Goal: Book appointment/travel/reservation

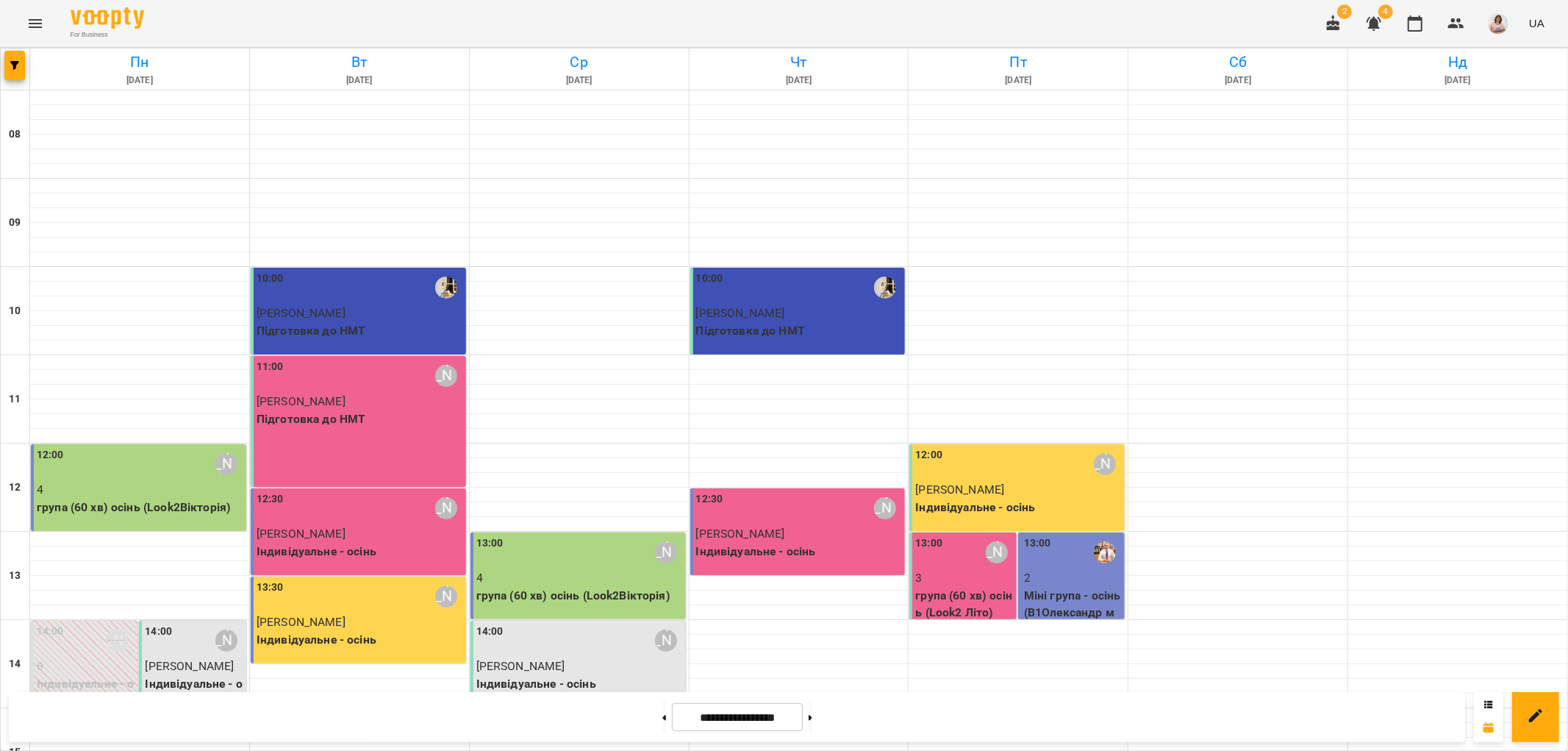
scroll to position [408, 0]
click at [662, 722] on button at bounding box center [664, 717] width 4 height 32
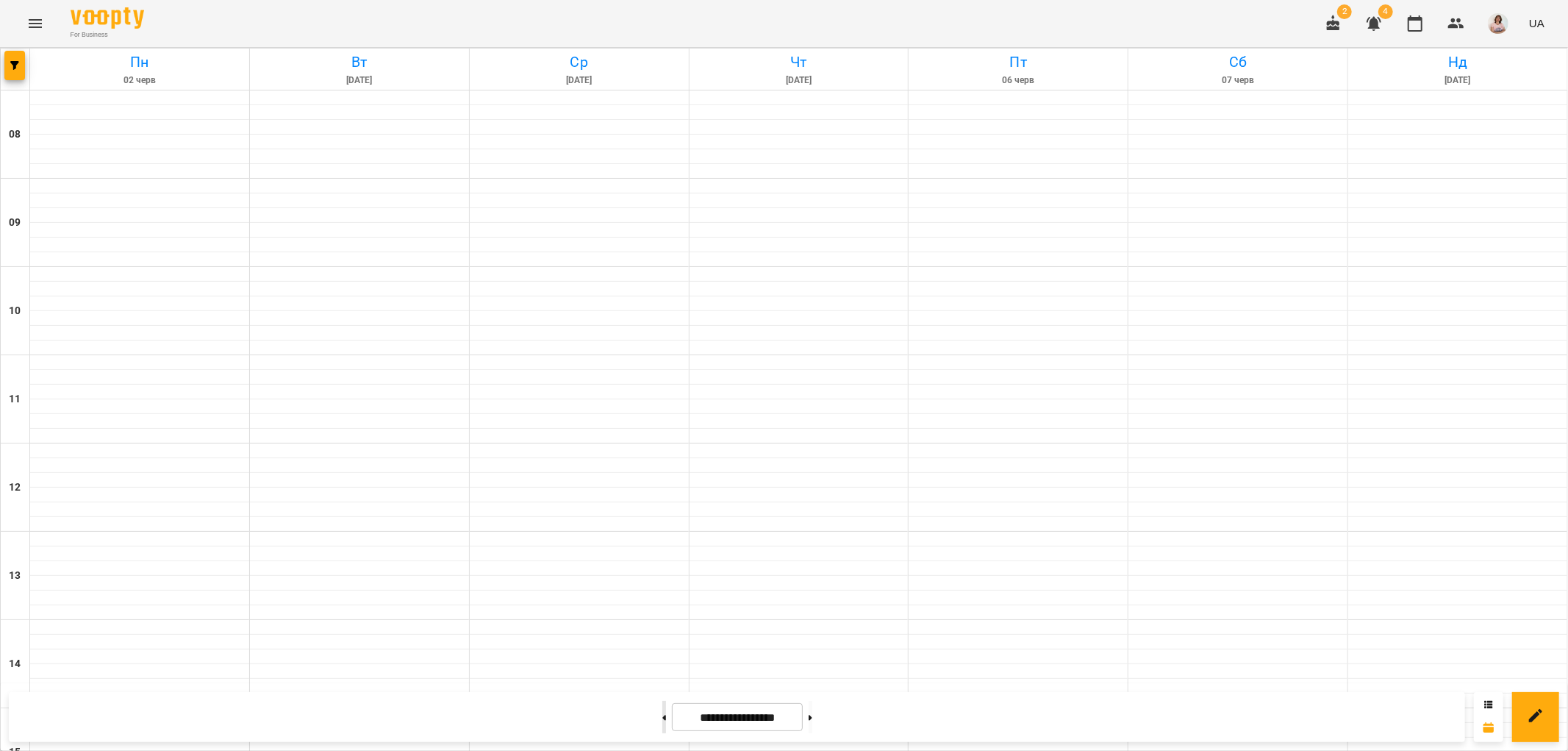
click at [662, 722] on button at bounding box center [664, 717] width 4 height 32
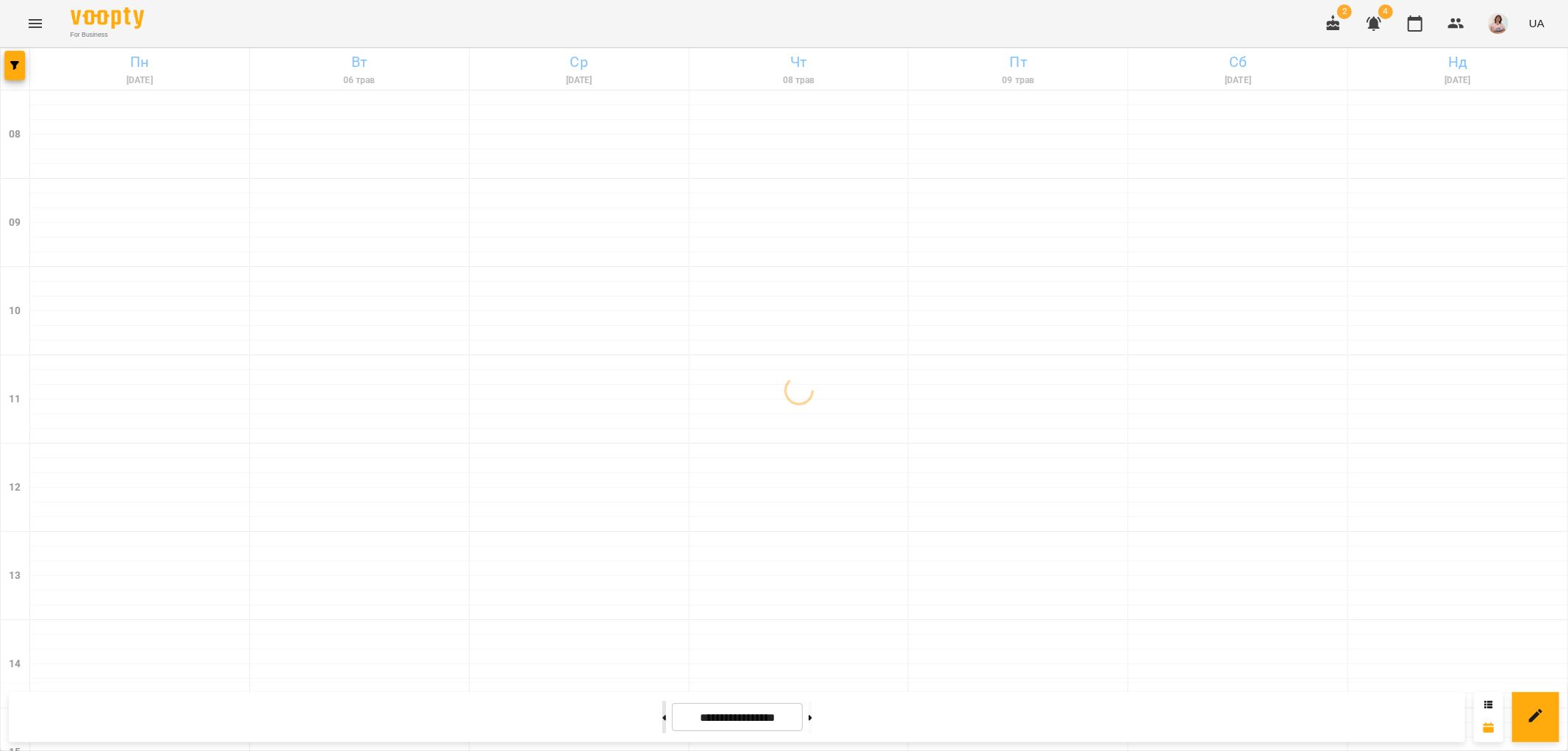
type input "**********"
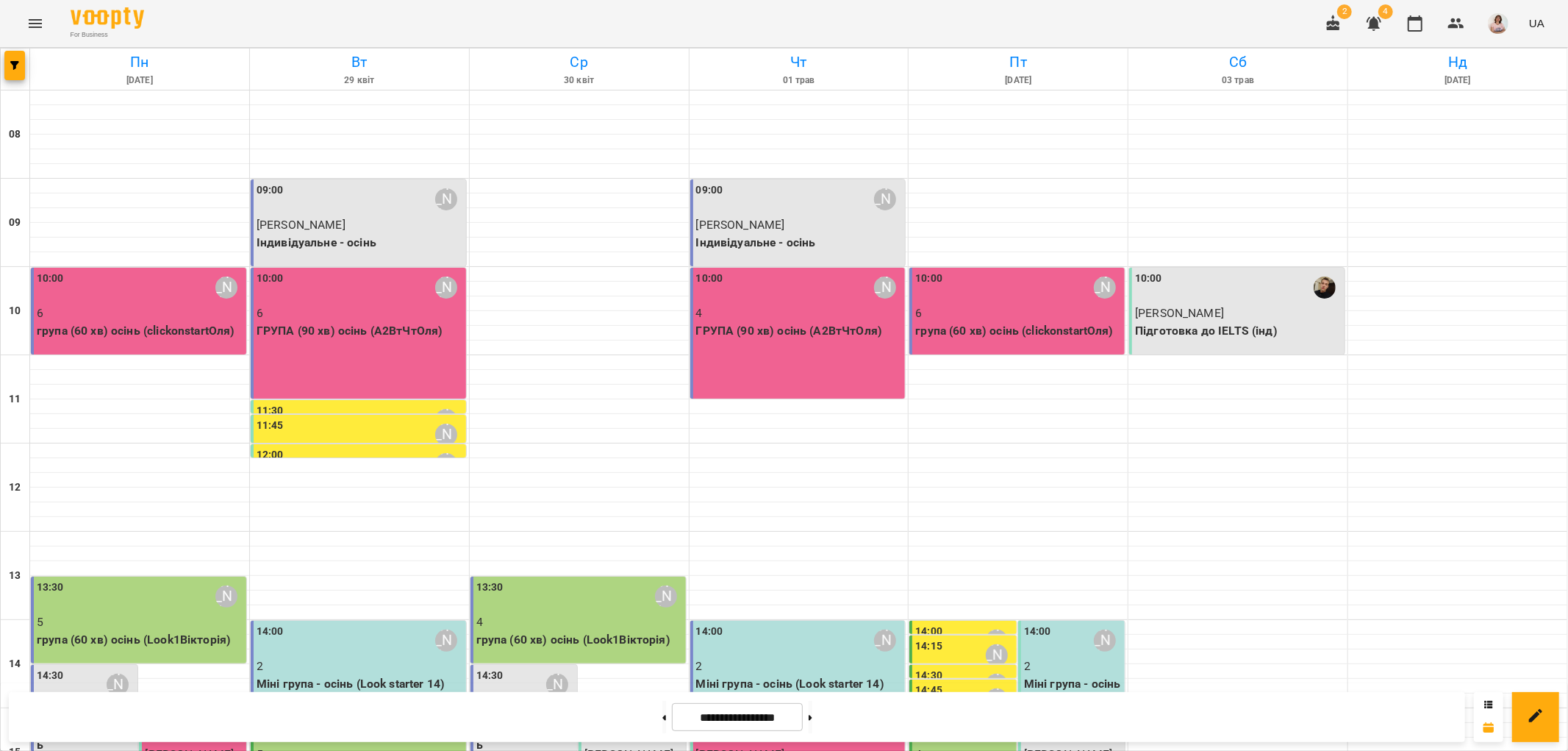
click at [387, 712] on div "15:00 [PERSON_NAME]" at bounding box center [360, 729] width 207 height 34
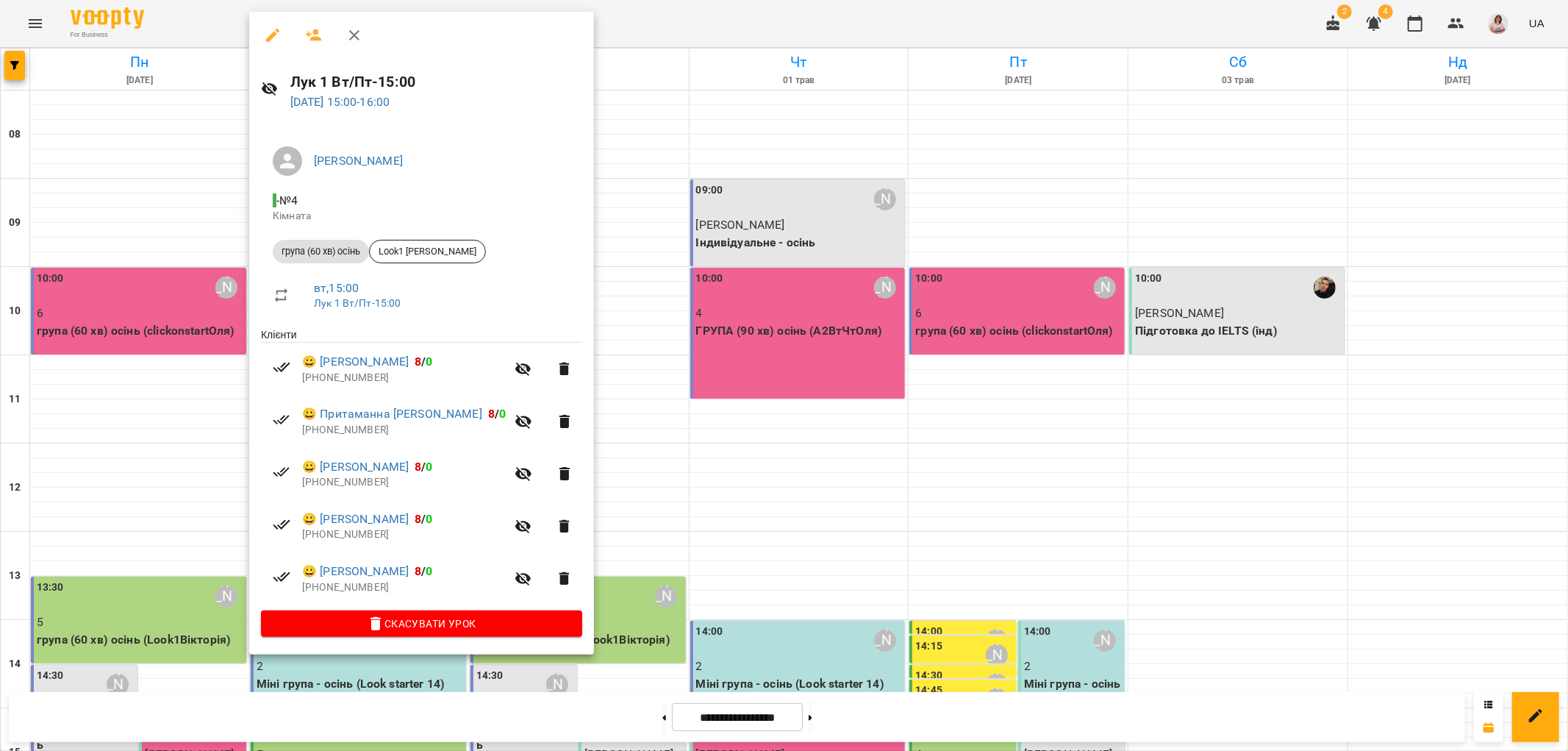
click at [607, 341] on div at bounding box center [784, 376] width 1568 height 751
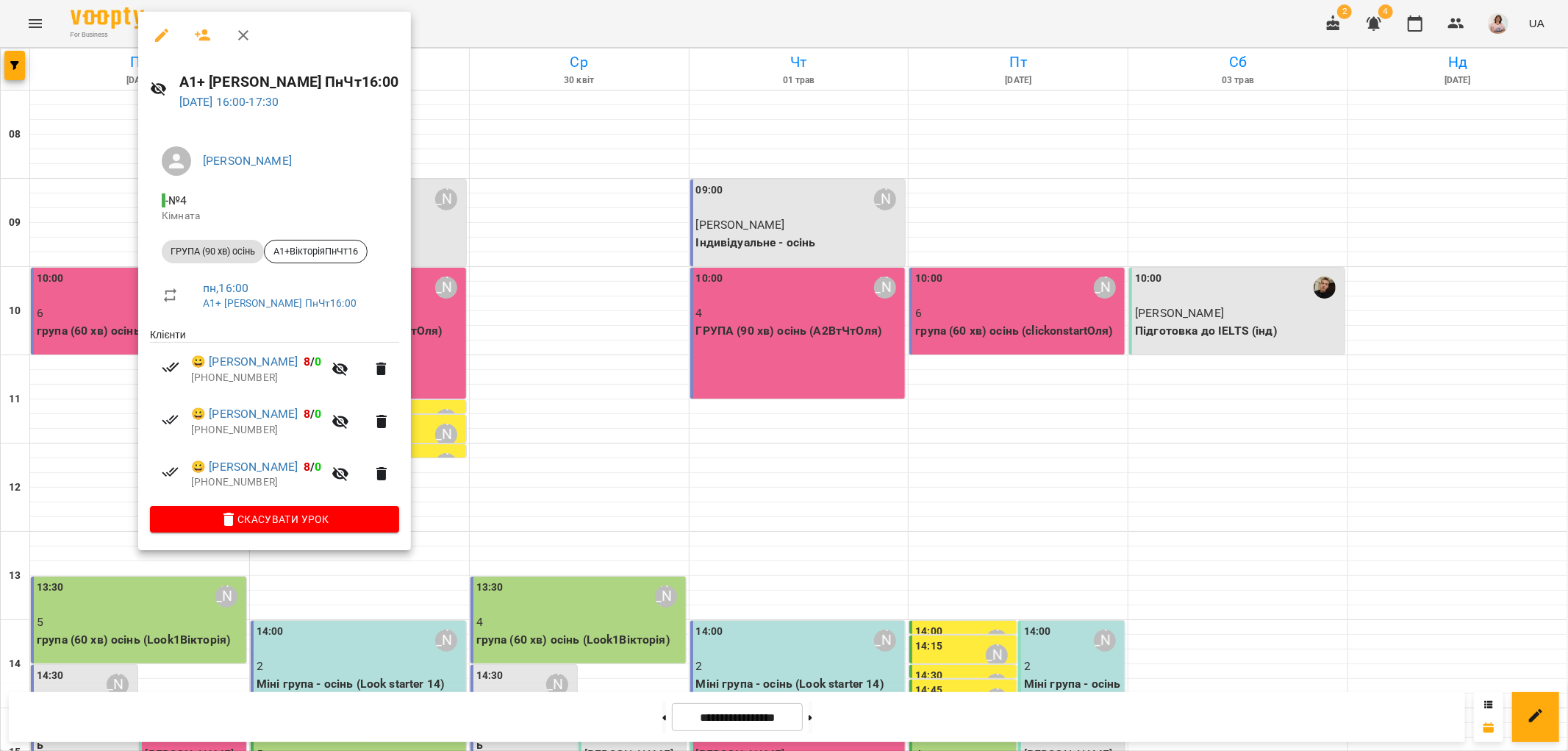
click at [493, 473] on div at bounding box center [784, 376] width 1568 height 751
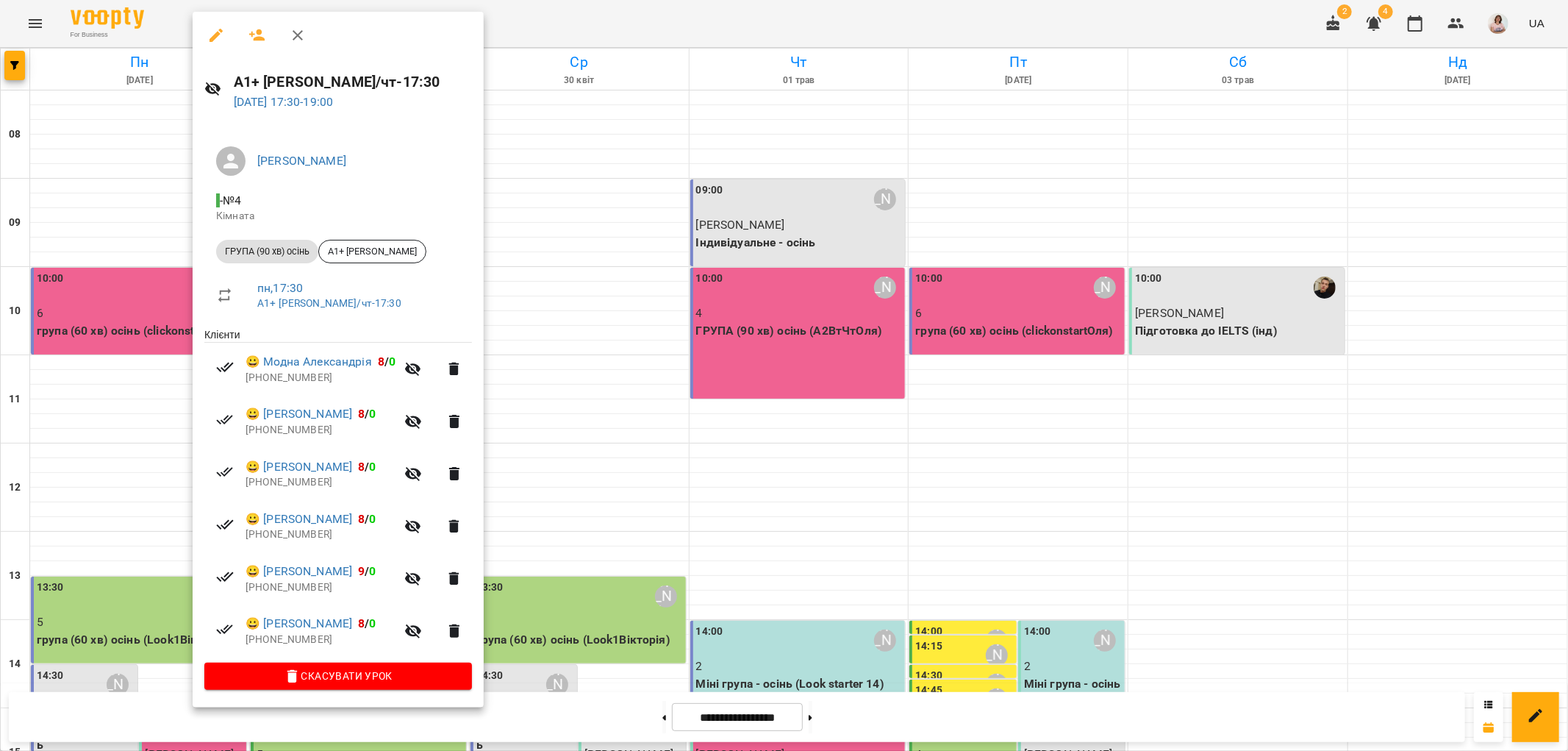
click at [632, 562] on div at bounding box center [784, 376] width 1568 height 751
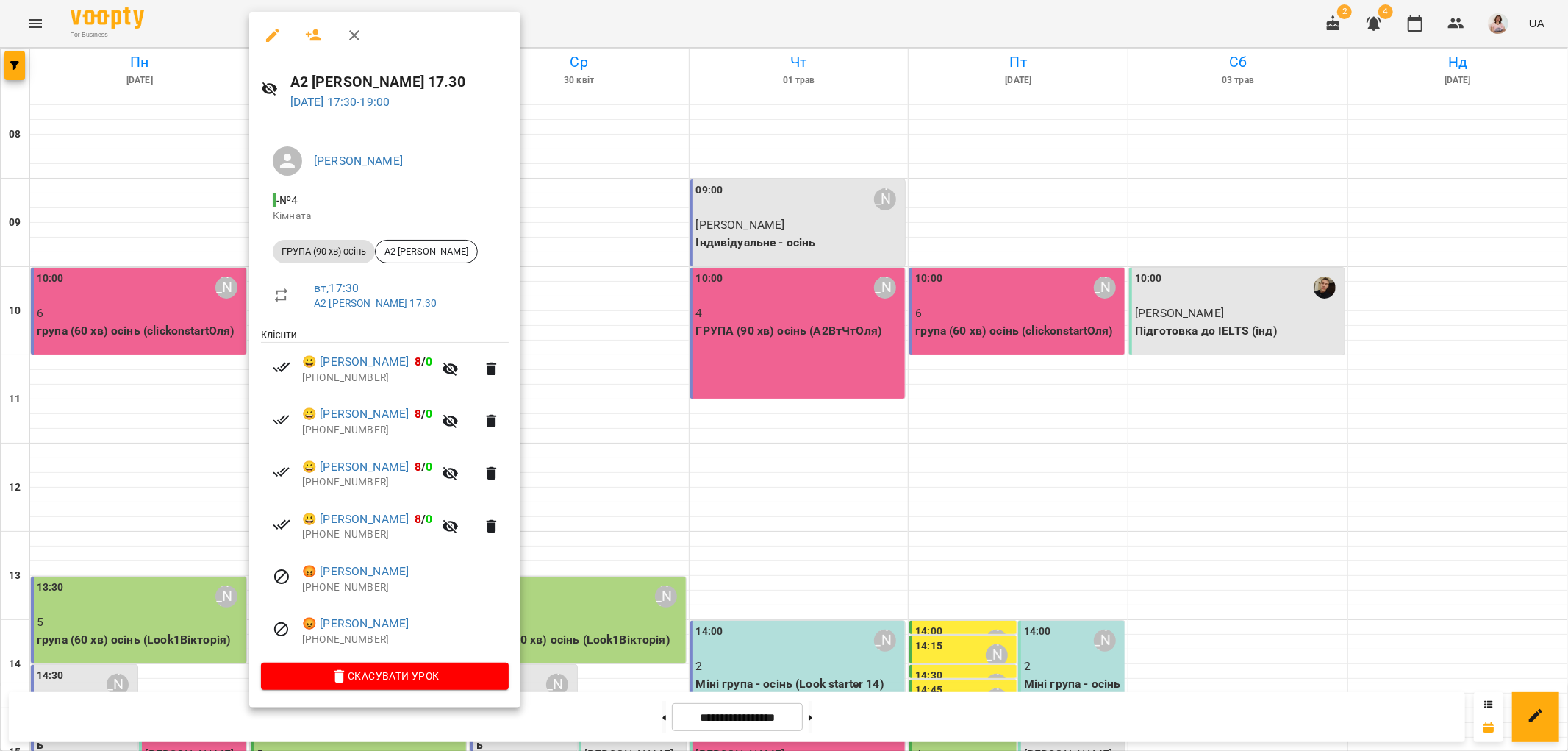
click at [589, 515] on div at bounding box center [784, 376] width 1568 height 751
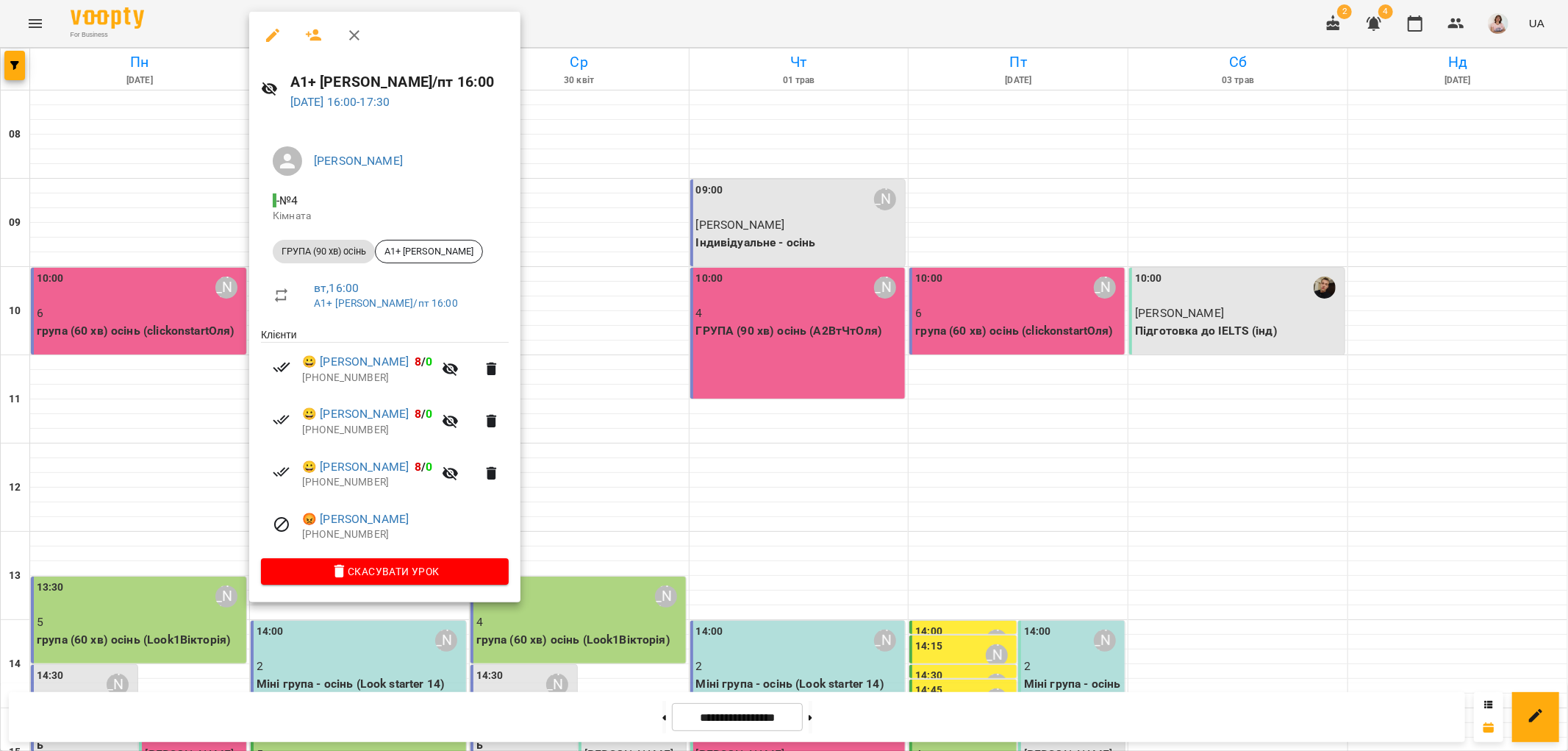
click at [549, 504] on div at bounding box center [784, 376] width 1568 height 751
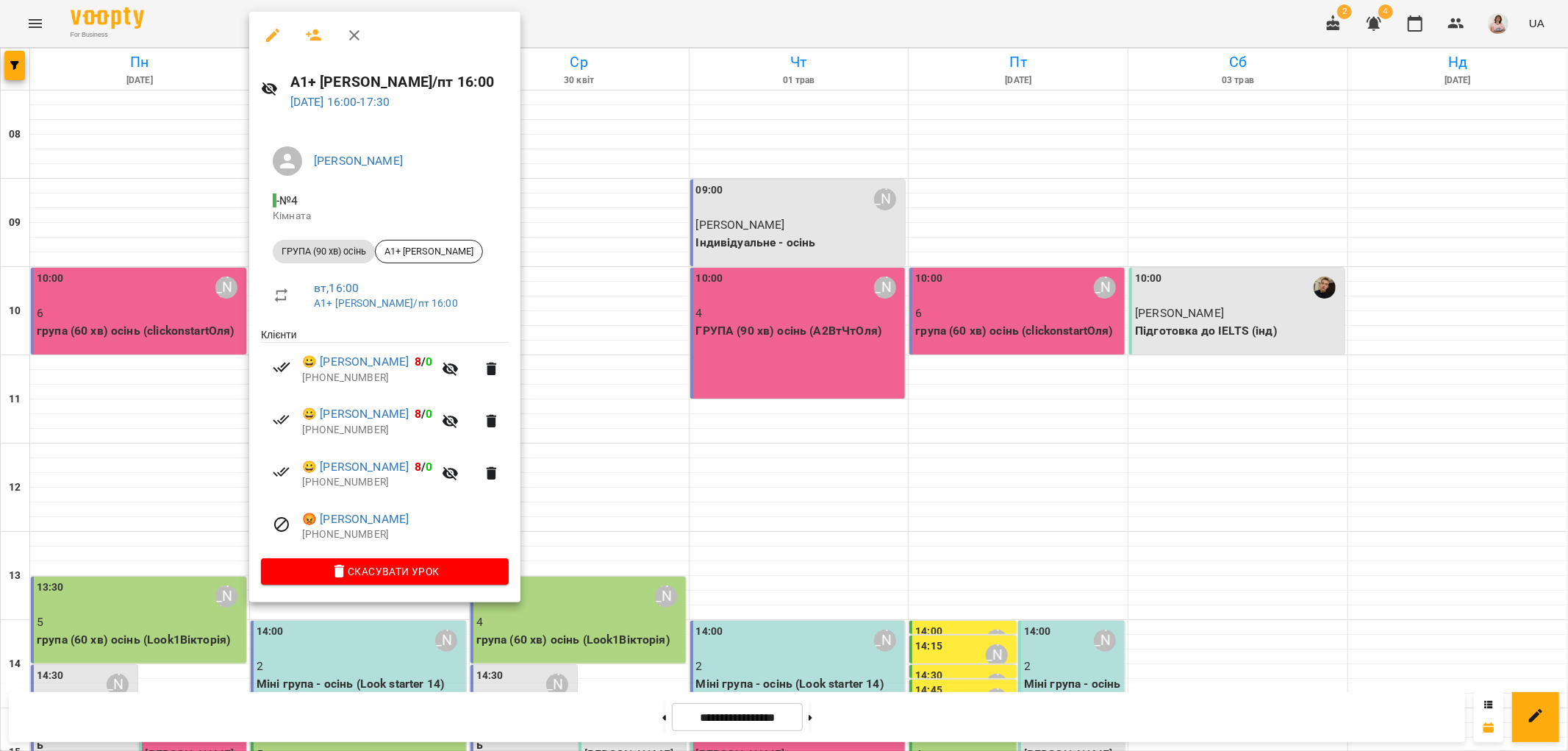
click at [591, 525] on div at bounding box center [784, 376] width 1568 height 751
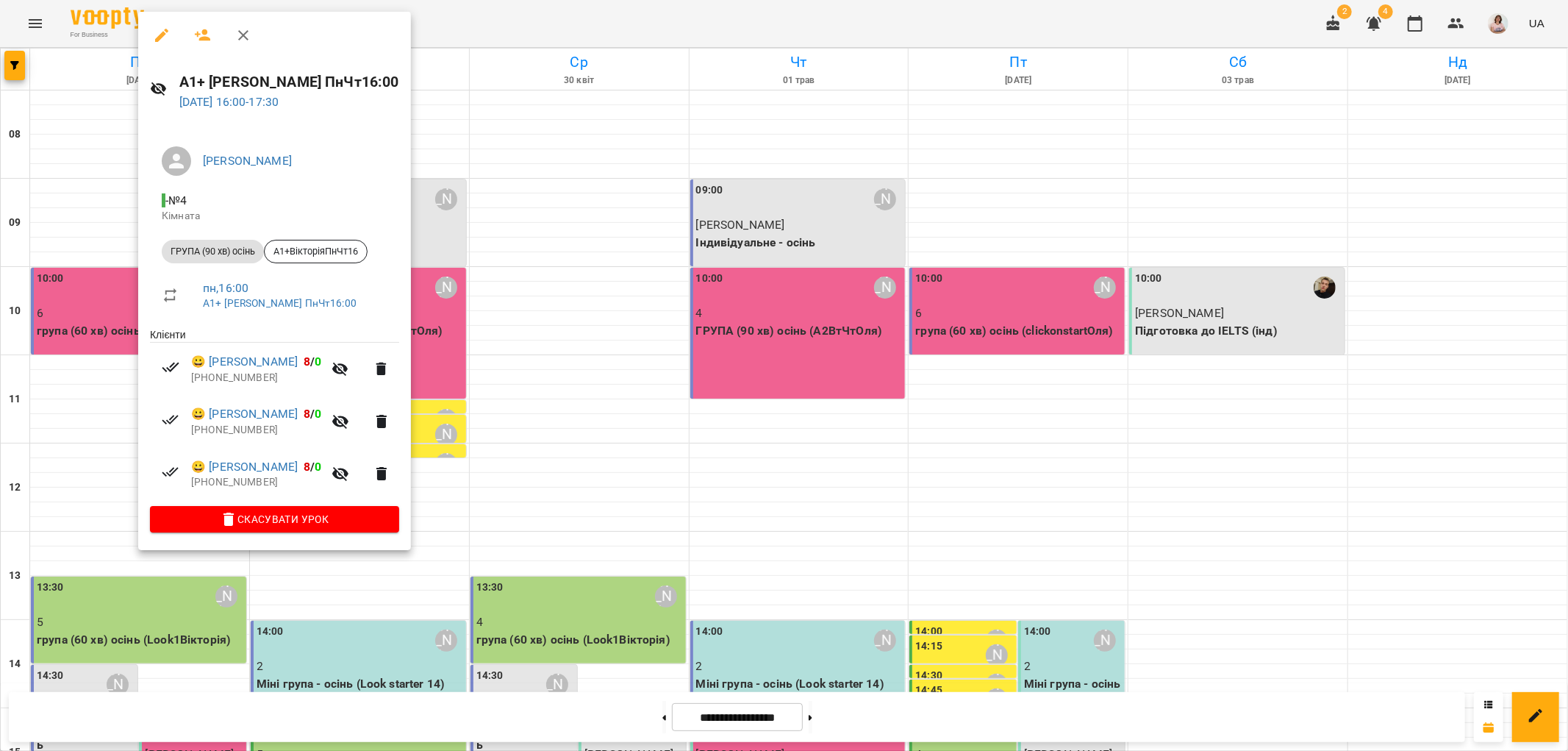
click at [467, 547] on div at bounding box center [784, 376] width 1568 height 751
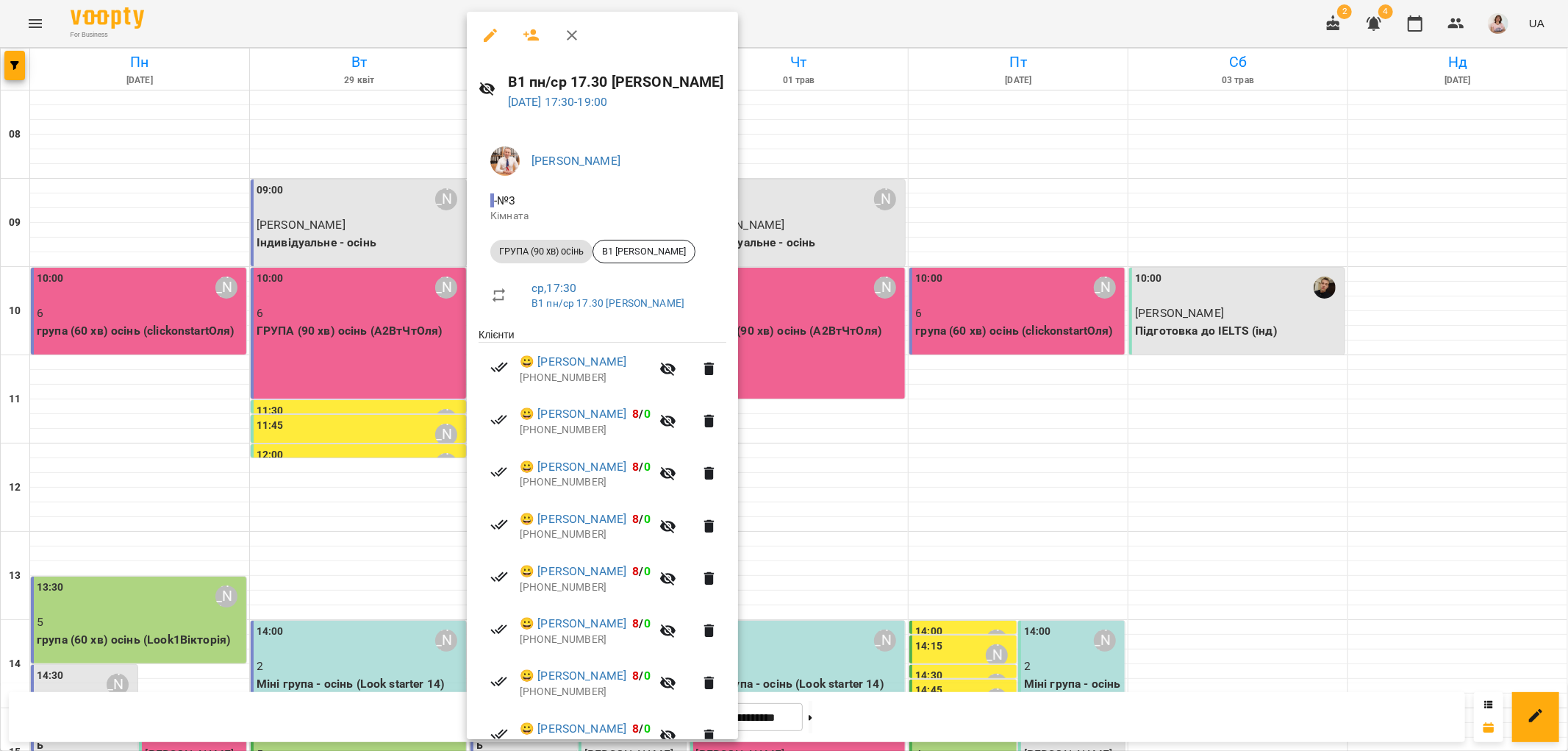
click at [264, 349] on div at bounding box center [784, 376] width 1568 height 751
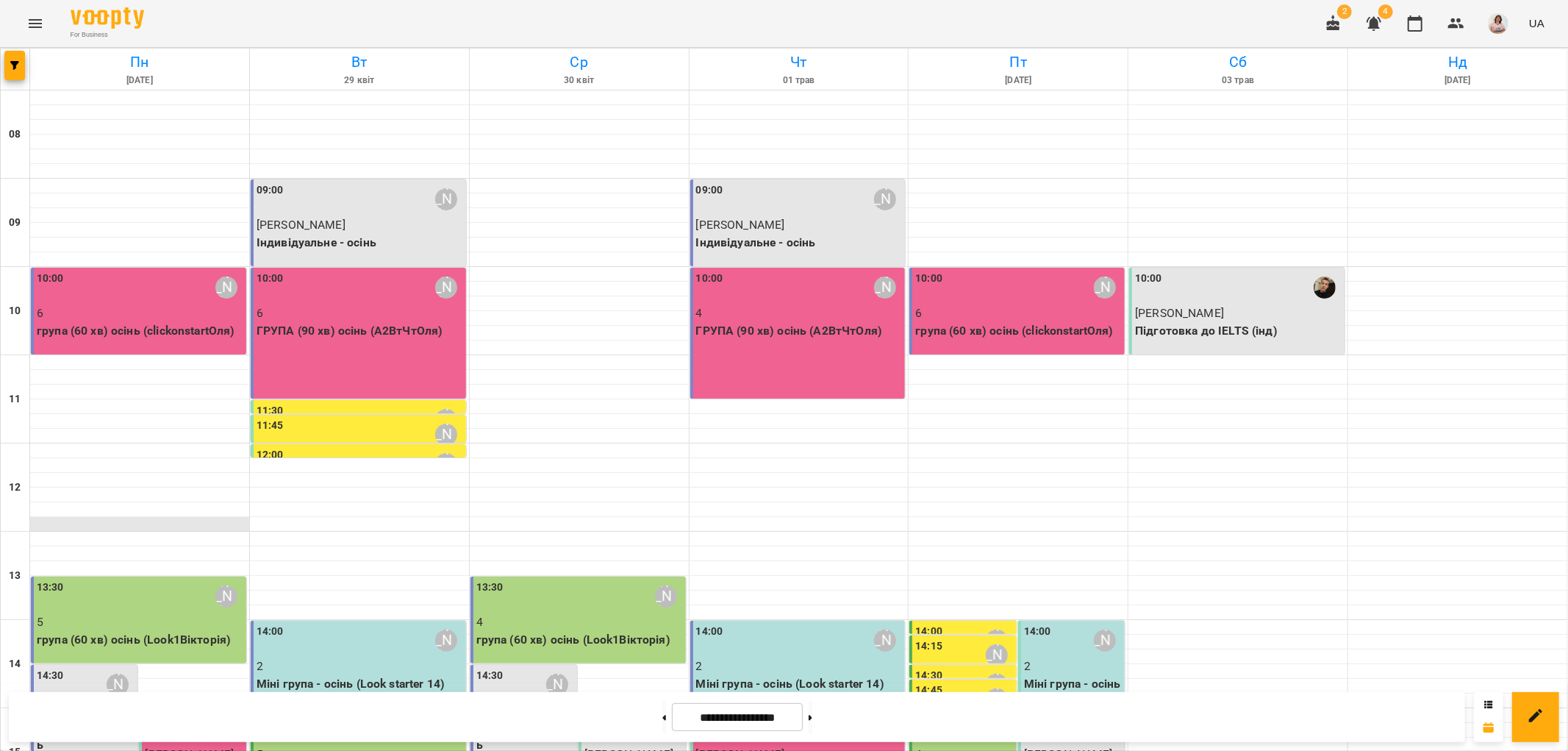
scroll to position [0, 0]
click at [321, 312] on p "6" at bounding box center [360, 313] width 207 height 18
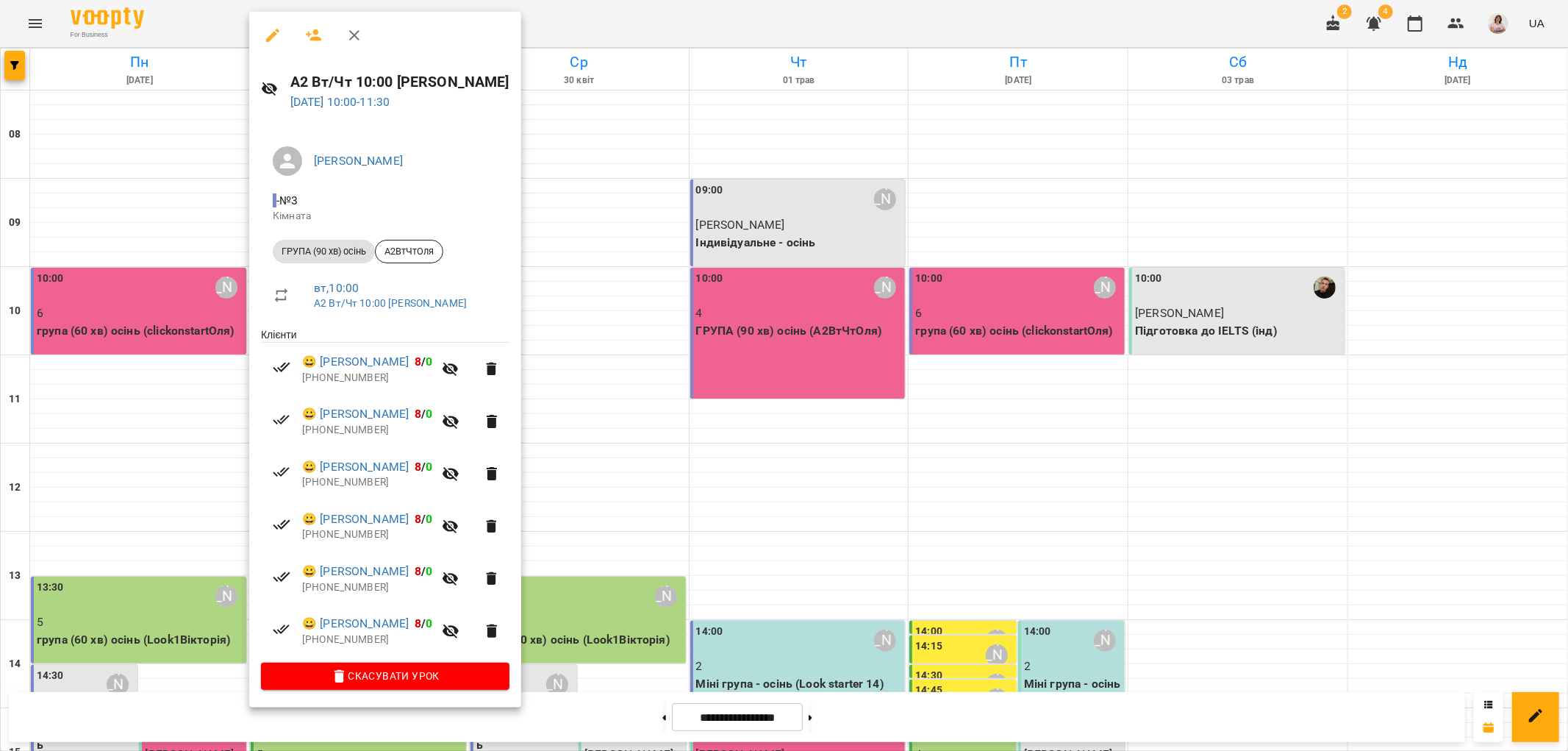
click at [649, 579] on div at bounding box center [784, 376] width 1568 height 751
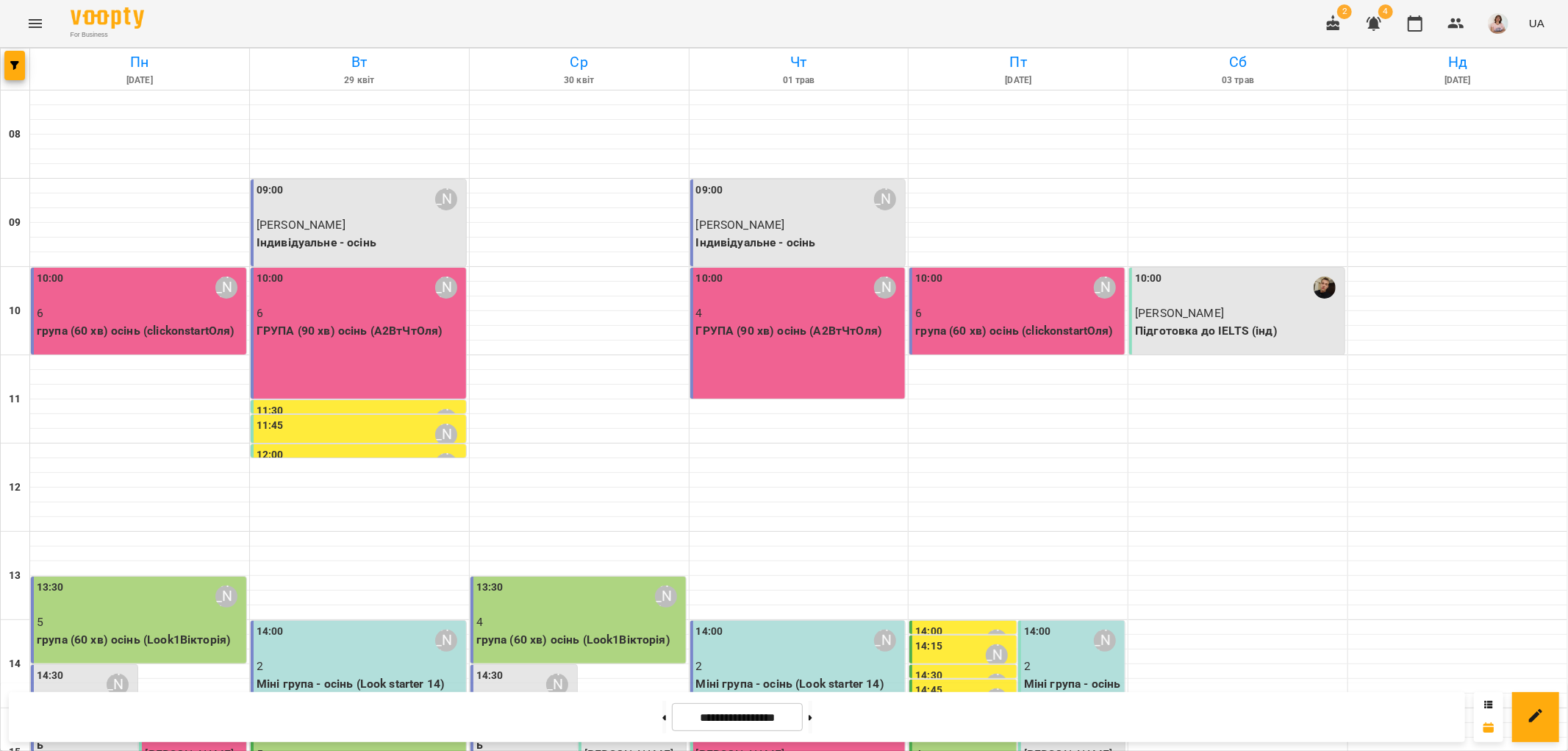
scroll to position [489, 0]
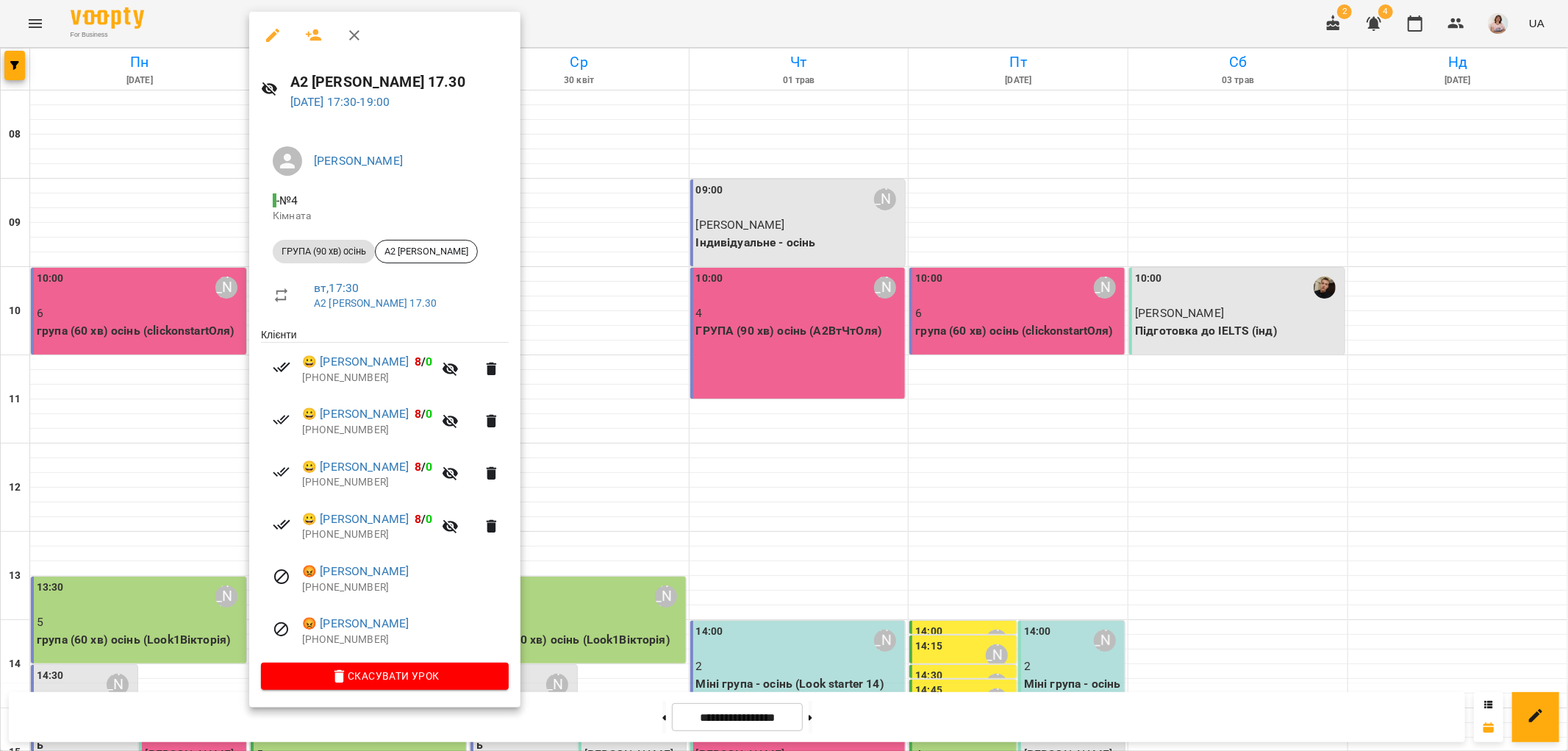
click at [683, 561] on div at bounding box center [784, 376] width 1568 height 751
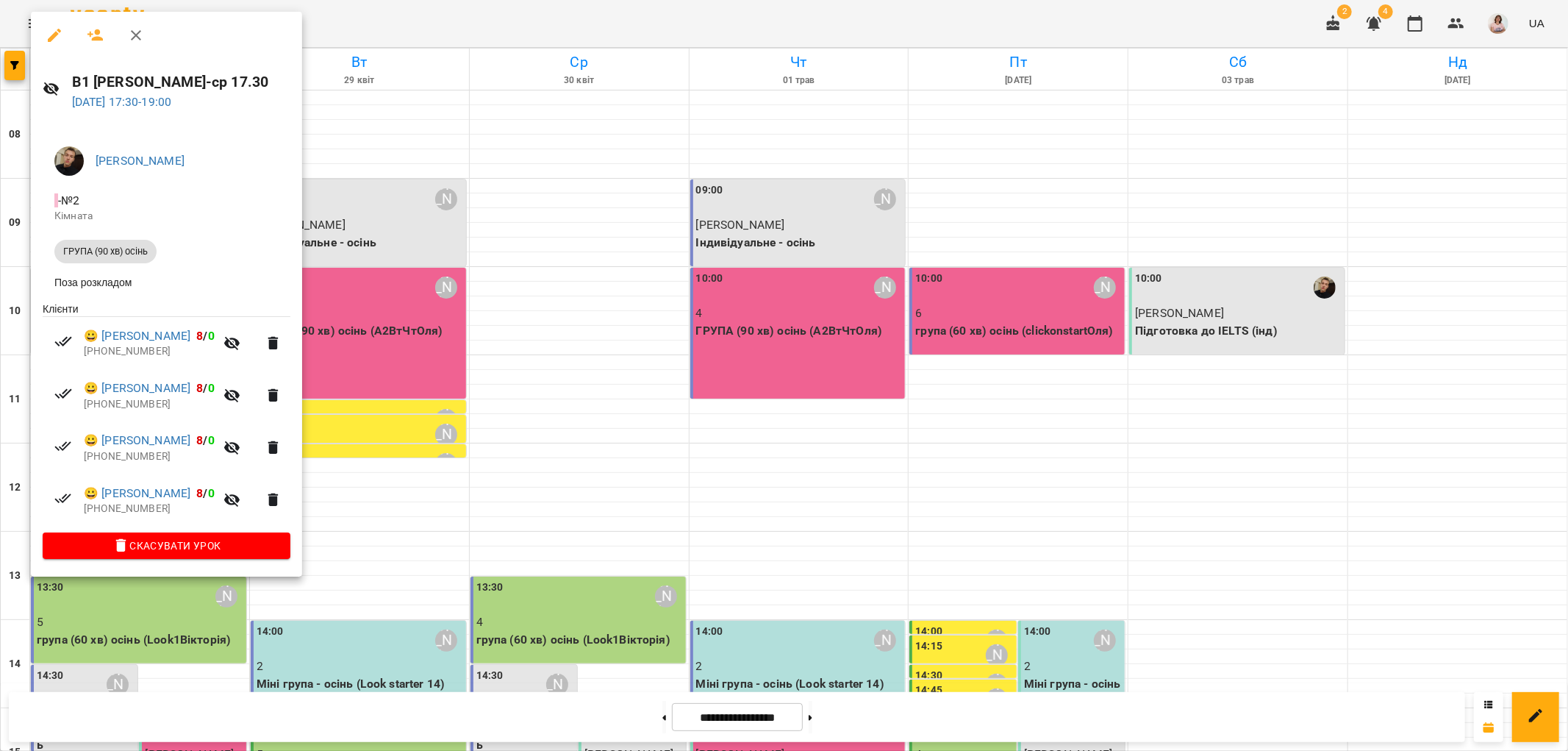
click at [978, 247] on div at bounding box center [784, 376] width 1568 height 751
